Goal: Information Seeking & Learning: Compare options

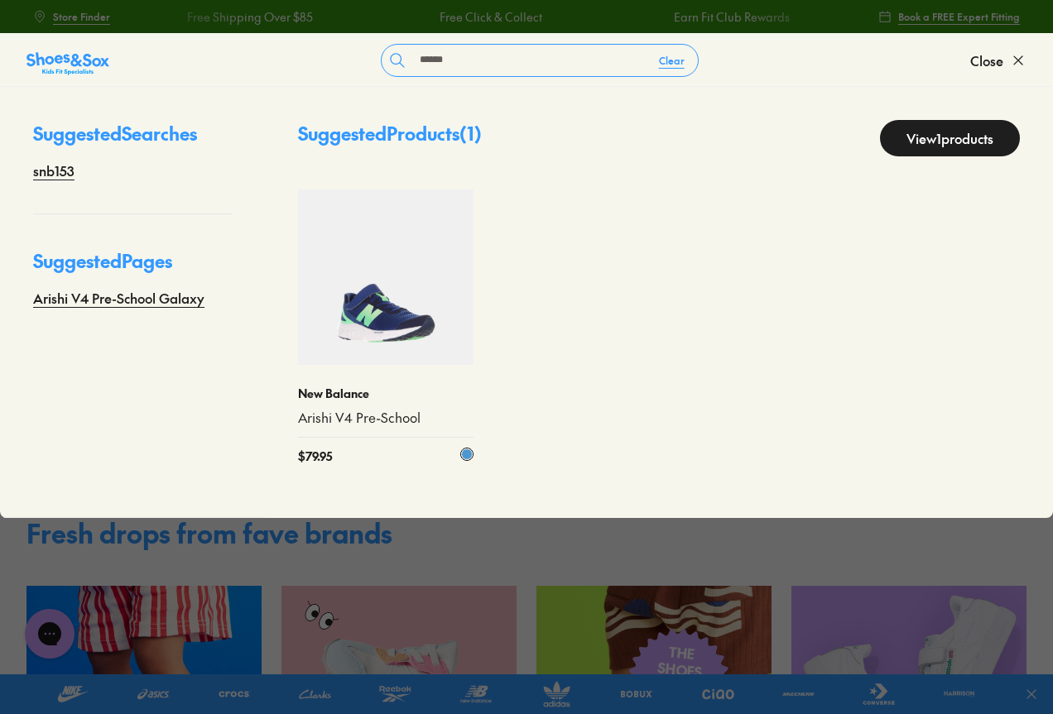
type input "******"
click at [429, 287] on img at bounding box center [385, 276] width 175 height 175
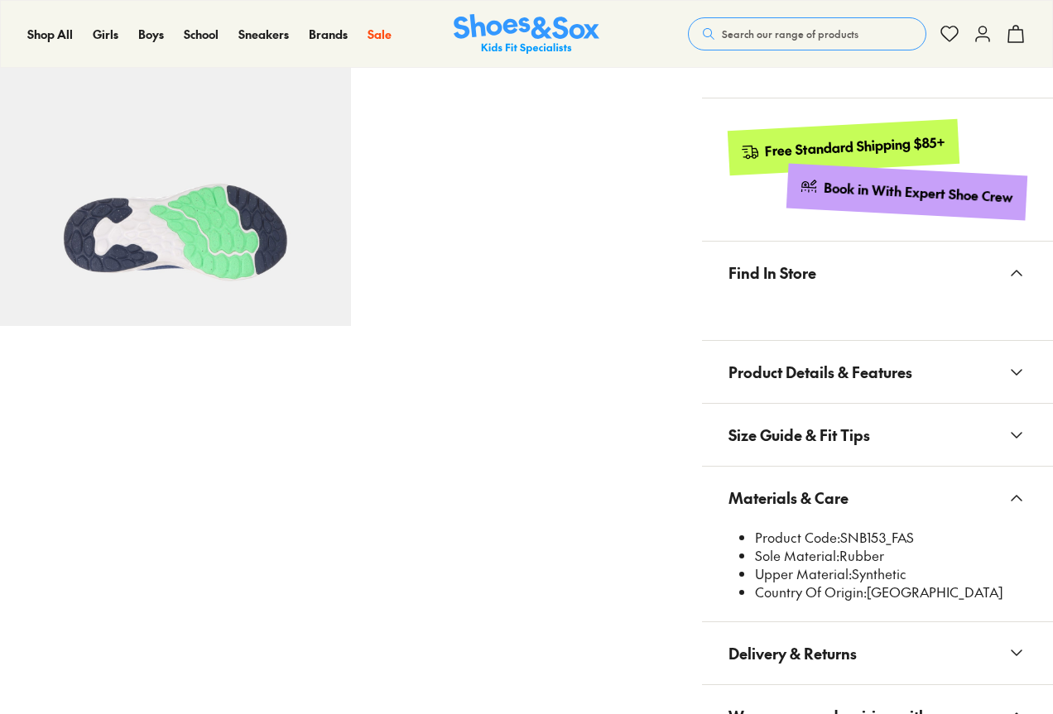
scroll to position [823, 0]
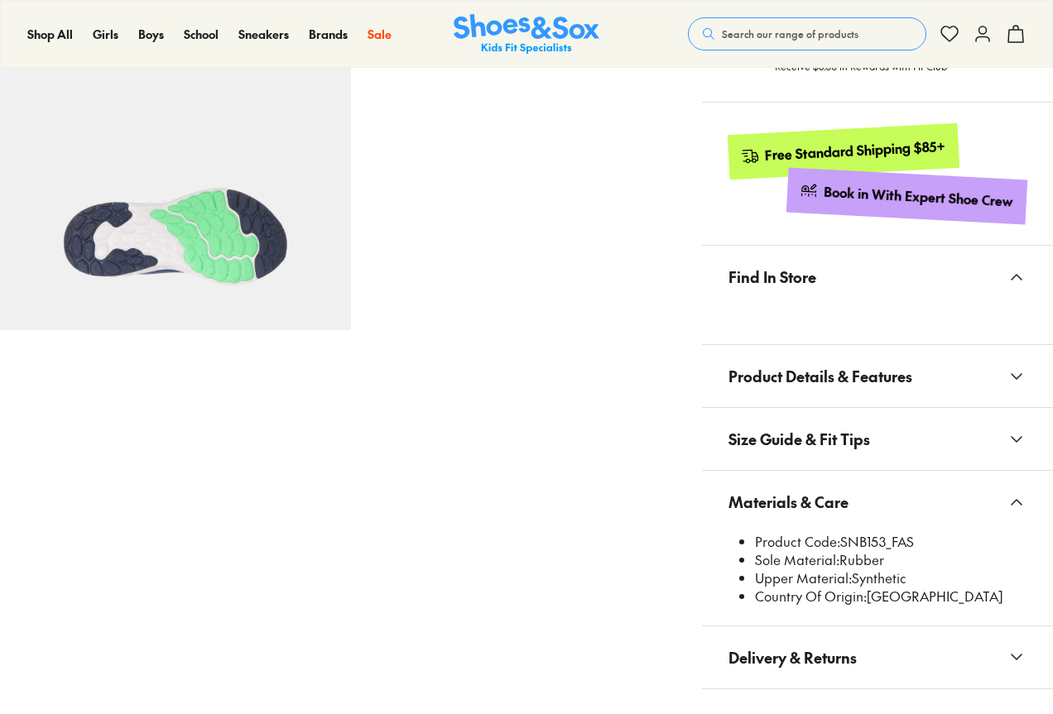
select select "*"
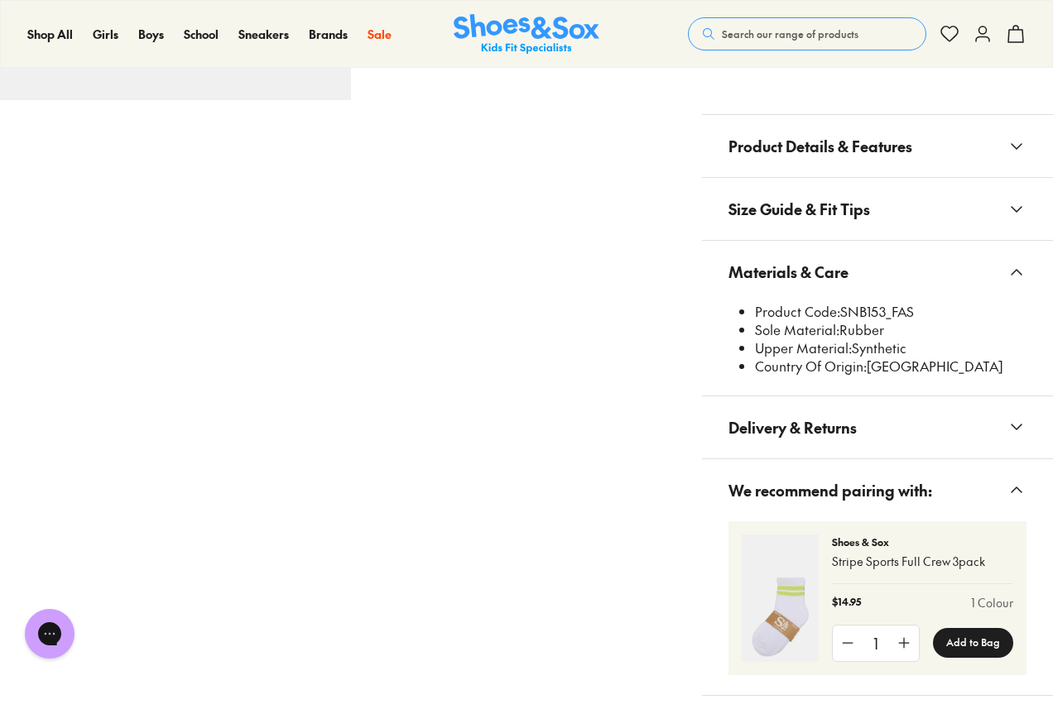
scroll to position [989, 0]
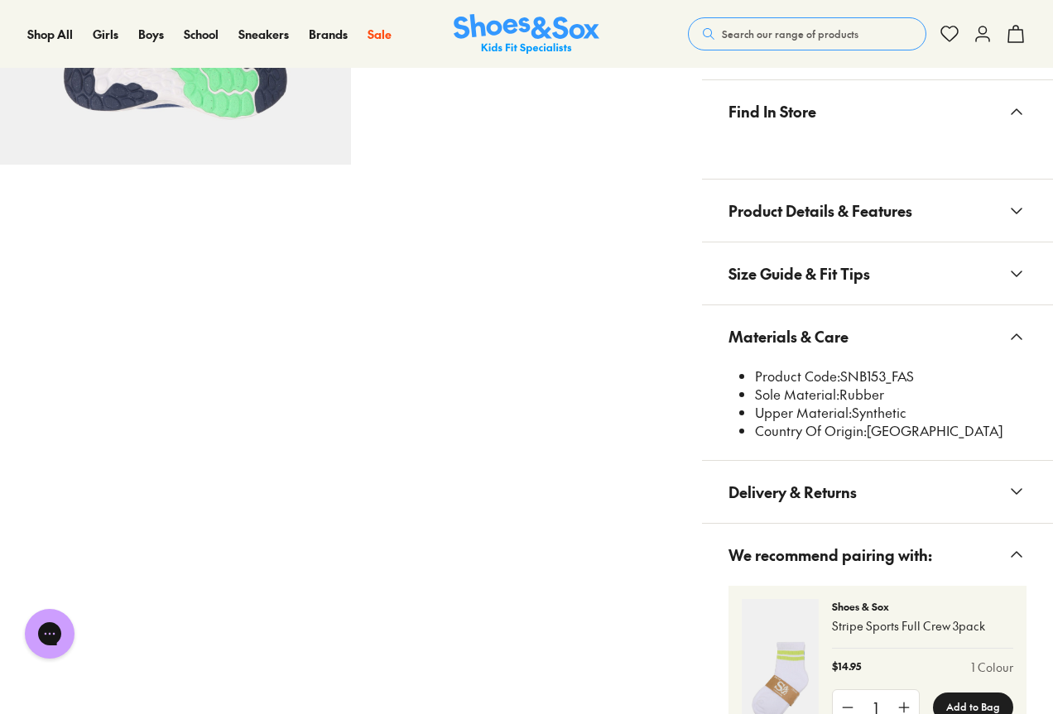
click at [822, 38] on span "Search our range of products" at bounding box center [790, 33] width 137 height 15
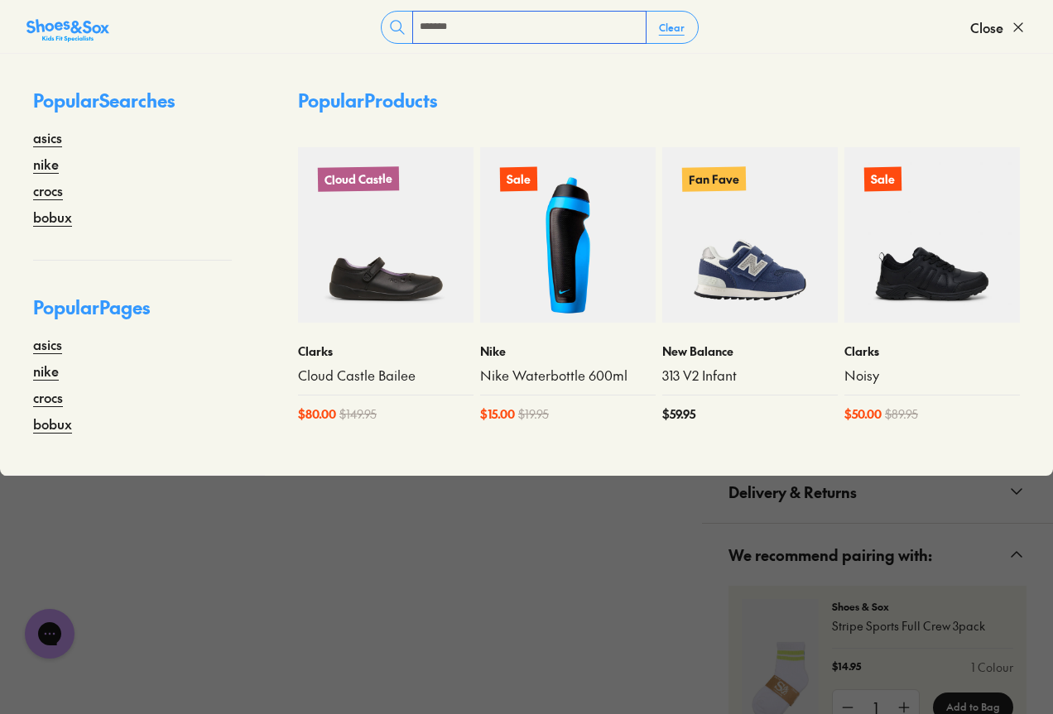
type input "*******"
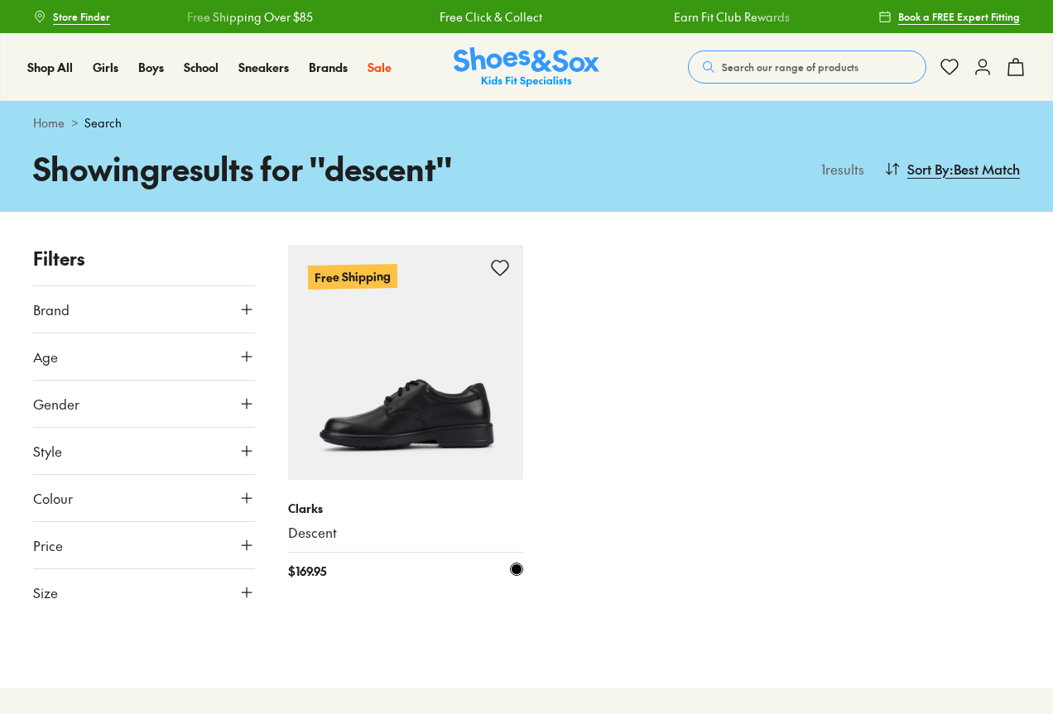
click at [385, 444] on img at bounding box center [405, 362] width 235 height 235
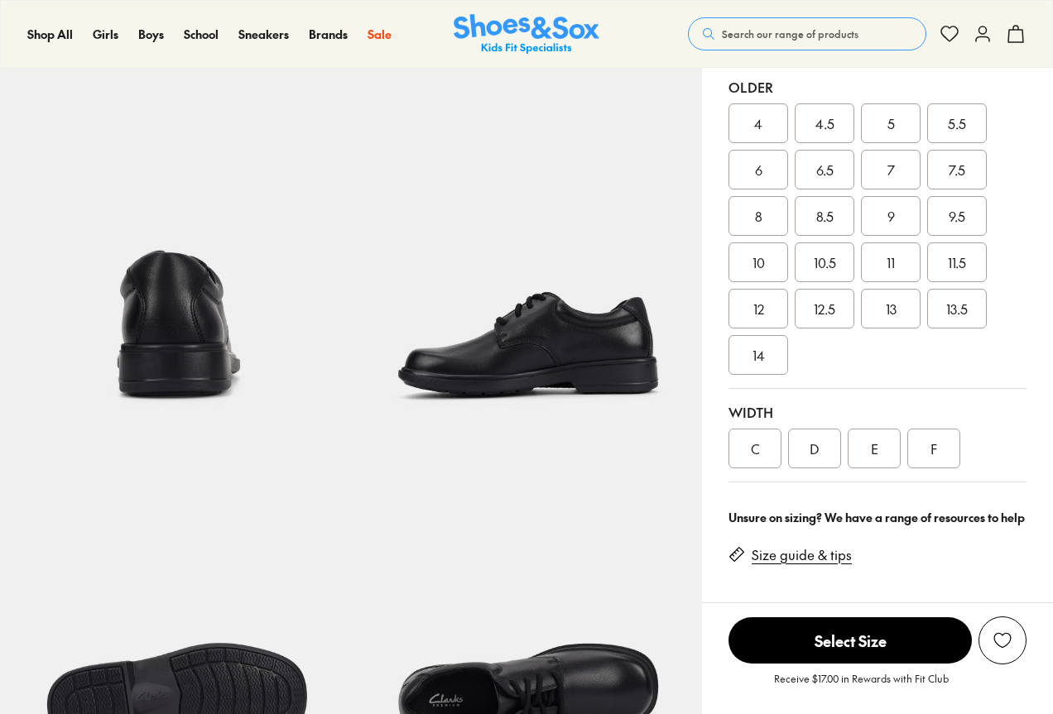
scroll to position [414, 0]
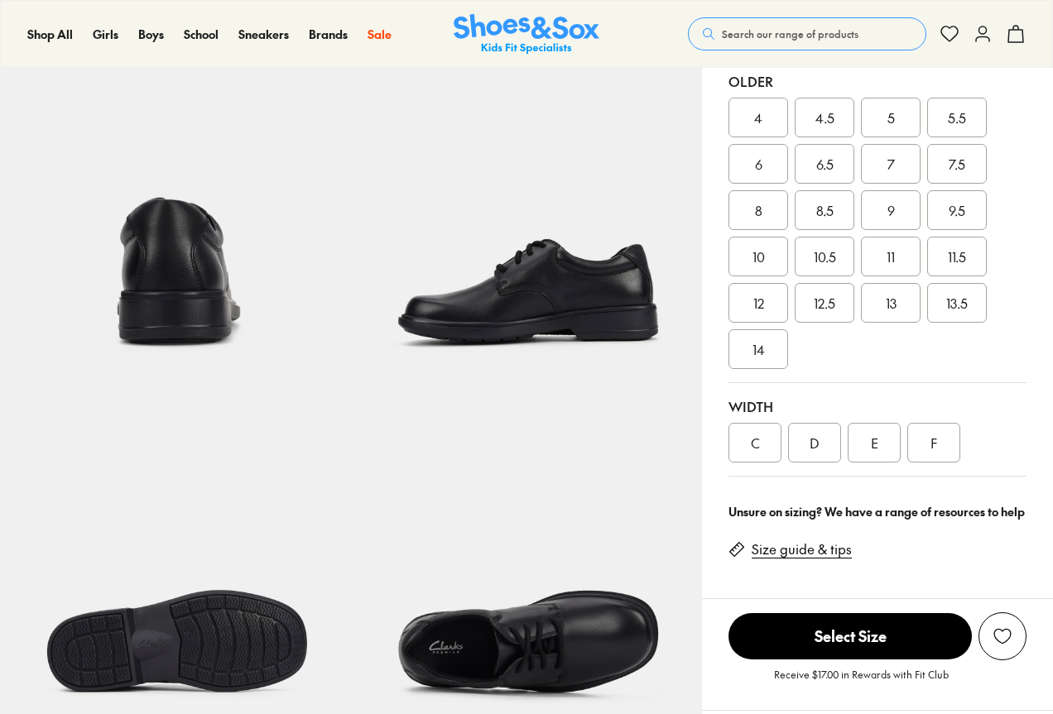
select select "*"
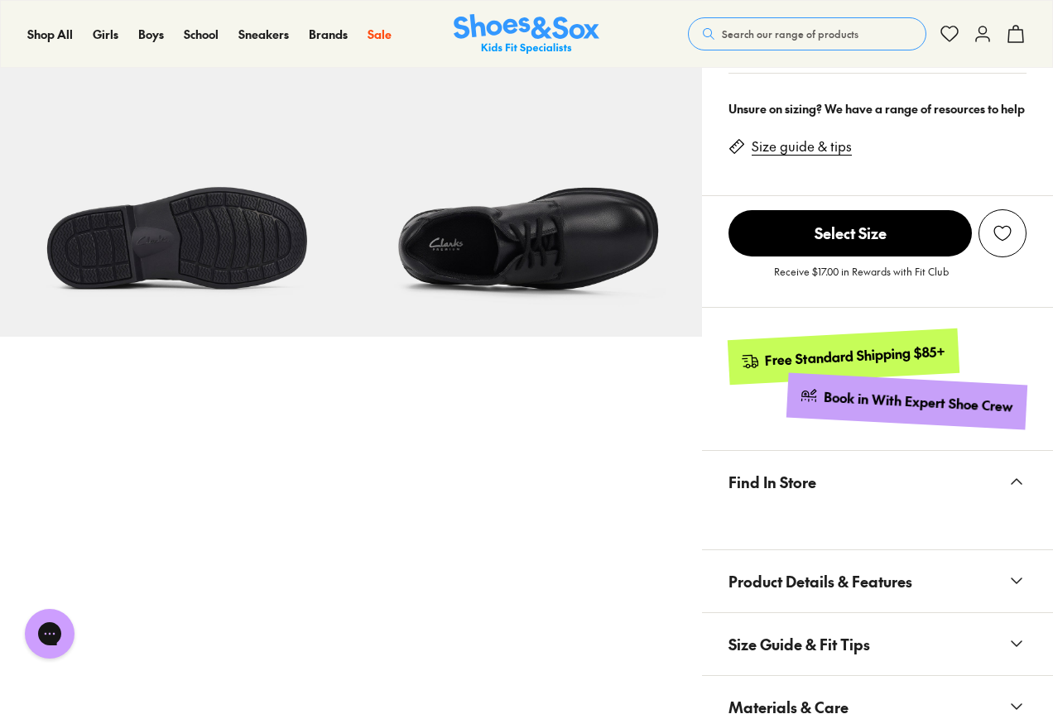
scroll to position [1076, 0]
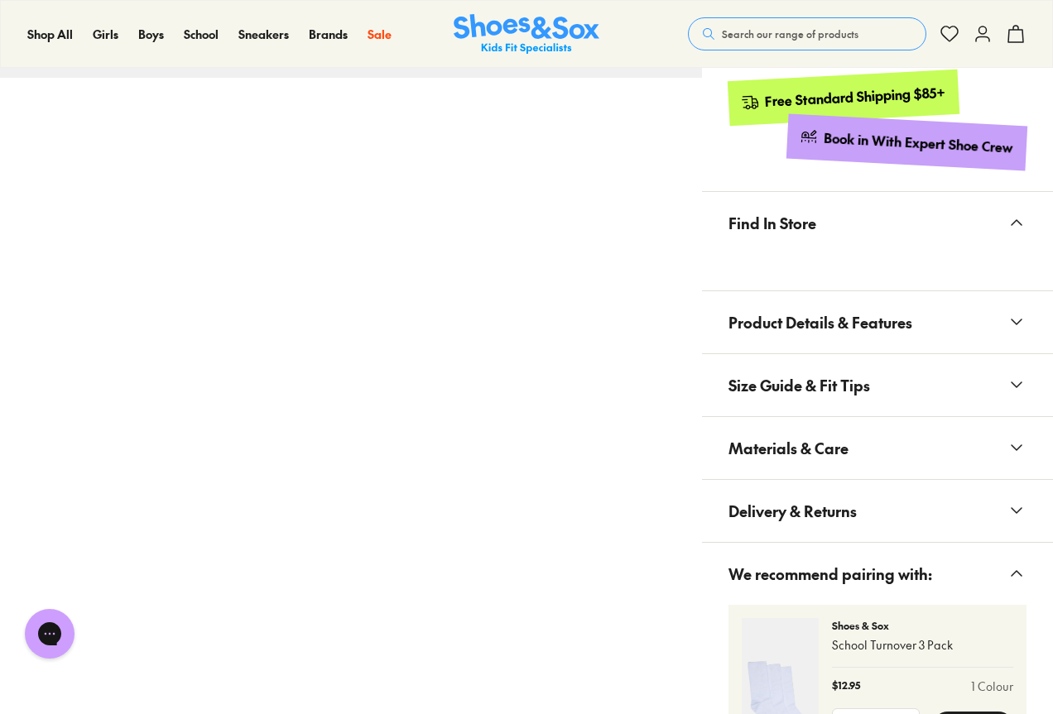
click at [908, 463] on button "Materials & Care" at bounding box center [877, 448] width 351 height 62
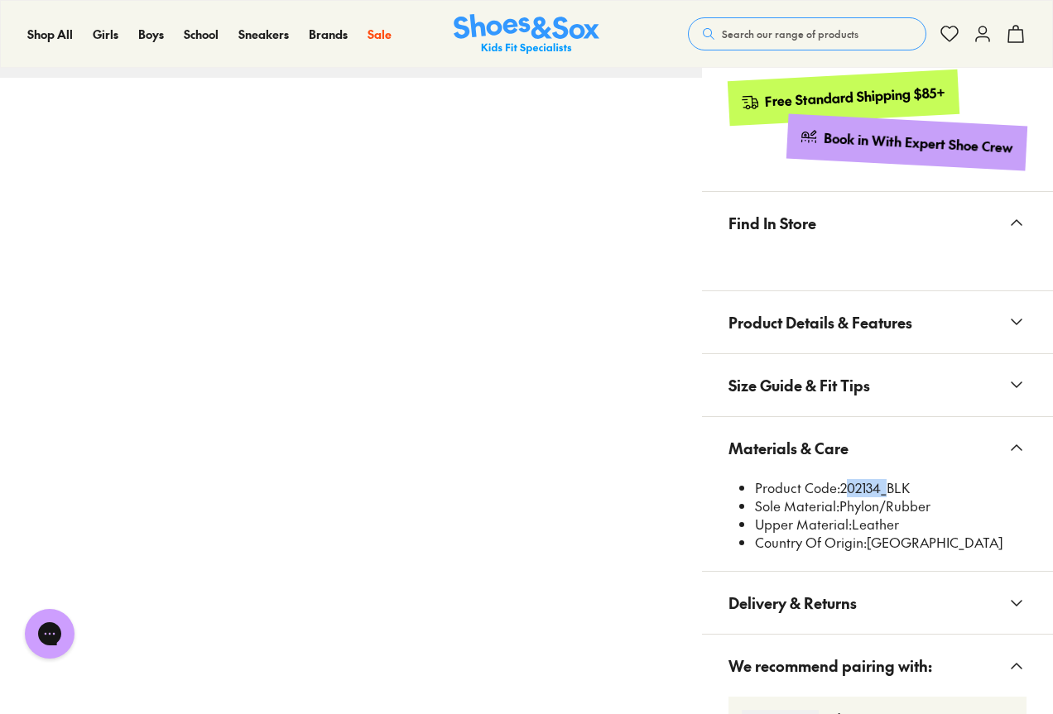
drag, startPoint x: 883, startPoint y: 487, endPoint x: 845, endPoint y: 486, distance: 38.1
click at [845, 486] on li "Product Code: 202134_BLK" at bounding box center [890, 488] width 271 height 18
copy li "202134"
click at [793, 33] on span "Search our range of products" at bounding box center [790, 33] width 137 height 15
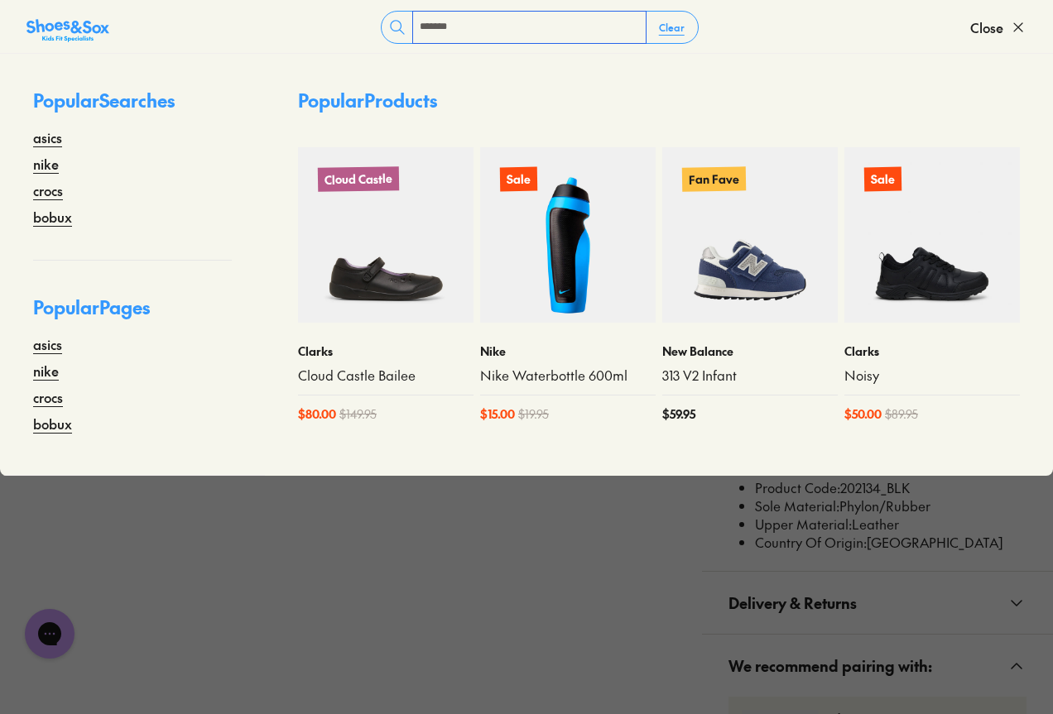
type input "*******"
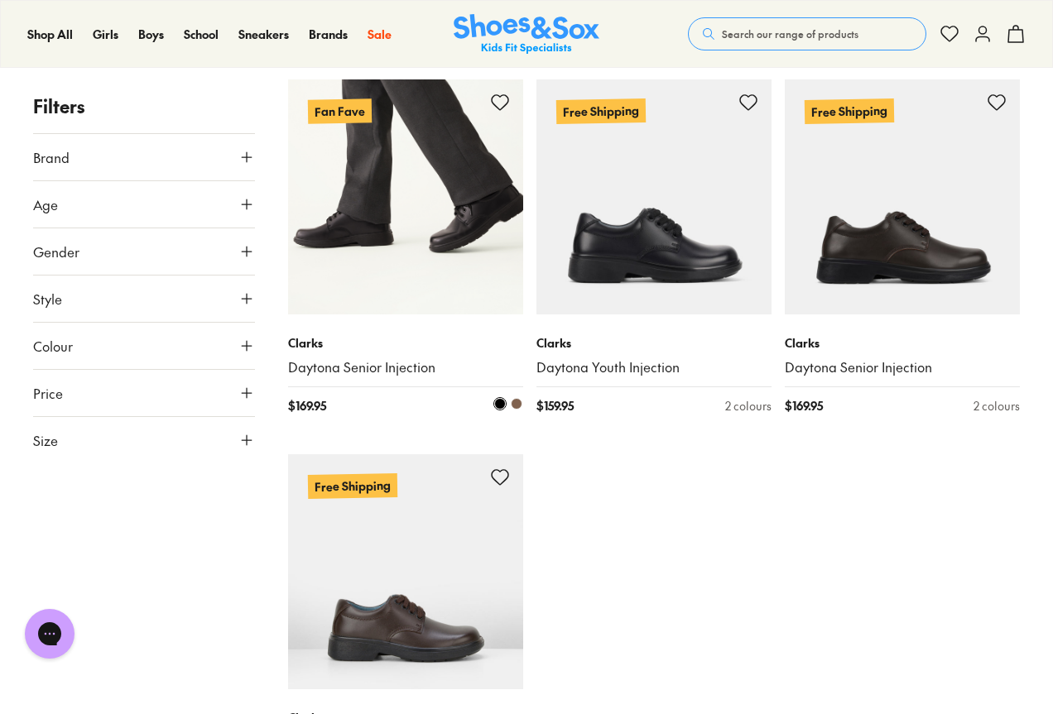
click at [384, 218] on img at bounding box center [405, 196] width 235 height 235
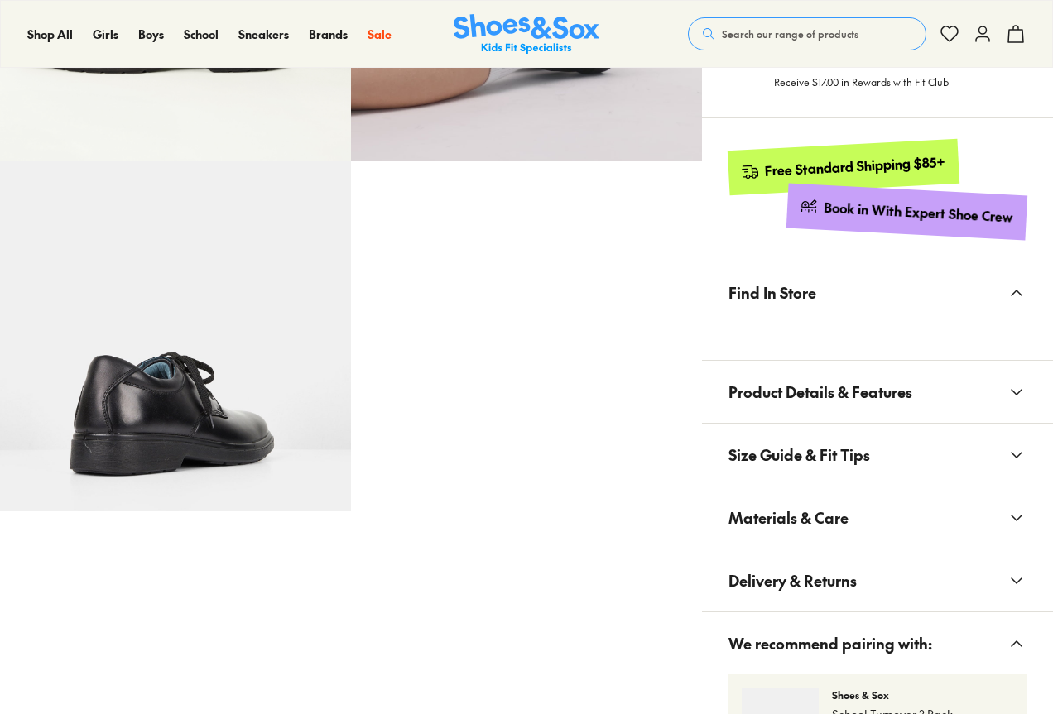
click at [898, 514] on button "Materials & Care" at bounding box center [877, 518] width 351 height 62
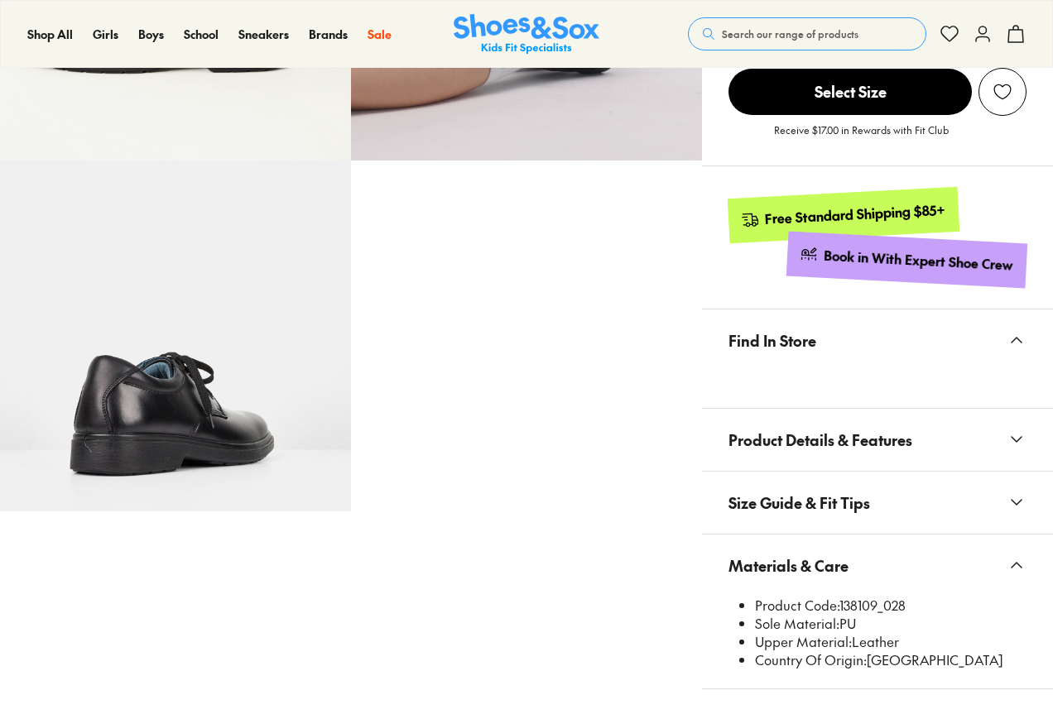
scroll to position [989, 0]
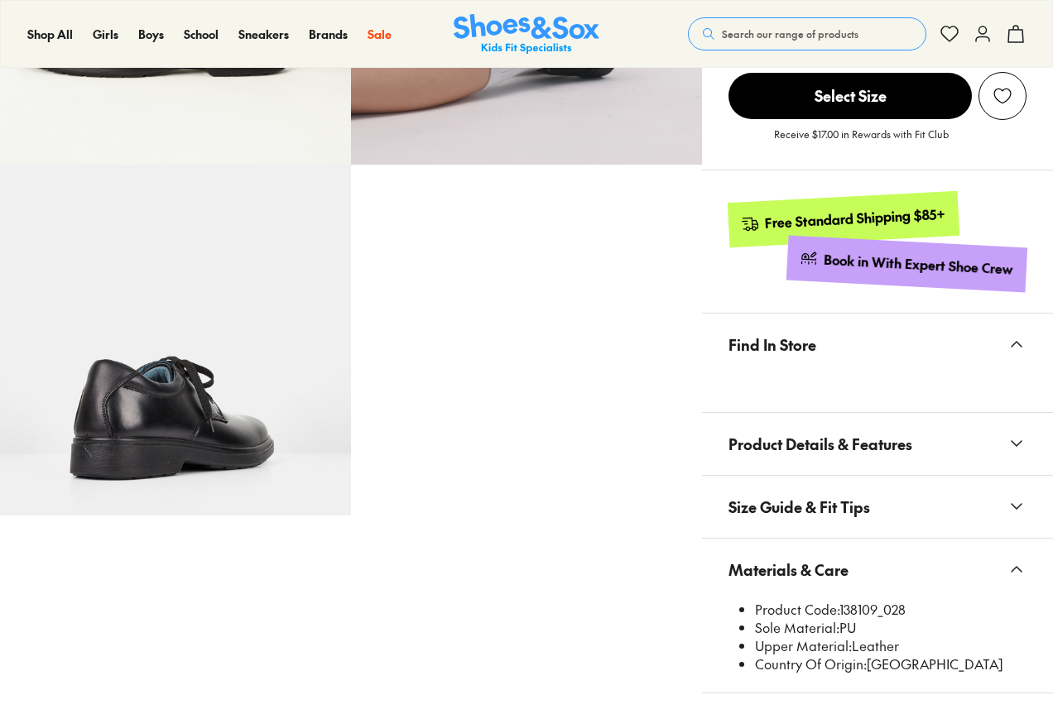
select select "*"
drag, startPoint x: 880, startPoint y: 610, endPoint x: 842, endPoint y: 608, distance: 37.3
click at [842, 608] on li "Product Code: 138109_028" at bounding box center [890, 610] width 271 height 18
copy li "138109"
